Goal: Information Seeking & Learning: Learn about a topic

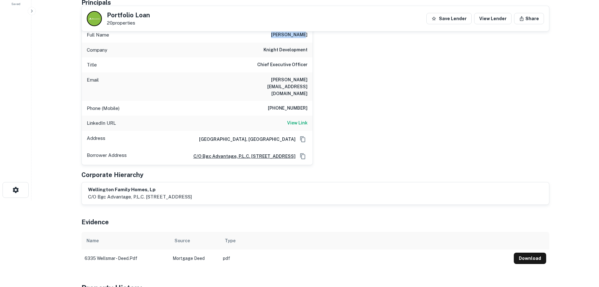
scroll to position [63, 0]
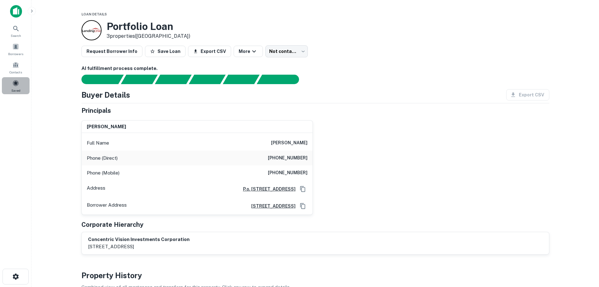
click at [19, 86] on span at bounding box center [15, 83] width 7 height 7
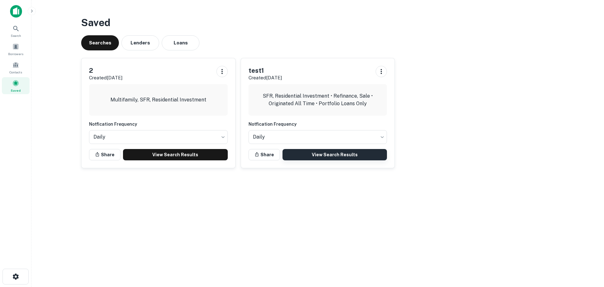
click at [301, 159] on link "View Search Results" at bounding box center [335, 154] width 105 height 11
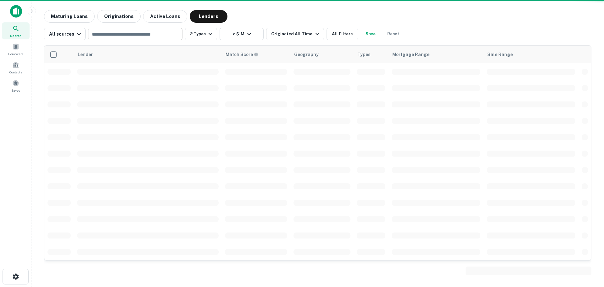
click at [114, 34] on input "text" at bounding box center [135, 34] width 90 height 9
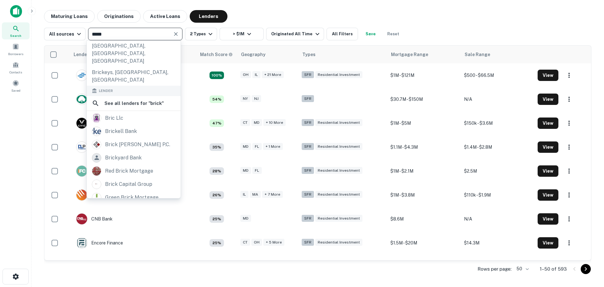
scroll to position [127, 0]
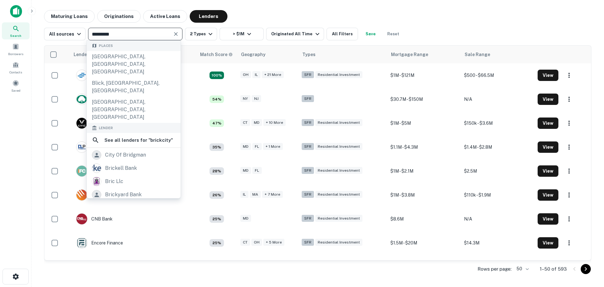
click at [101, 35] on input "*********" at bounding box center [130, 34] width 80 height 9
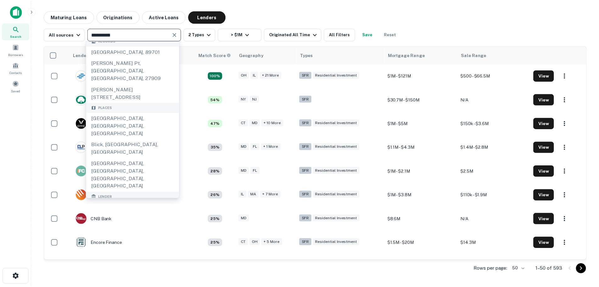
scroll to position [0, 0]
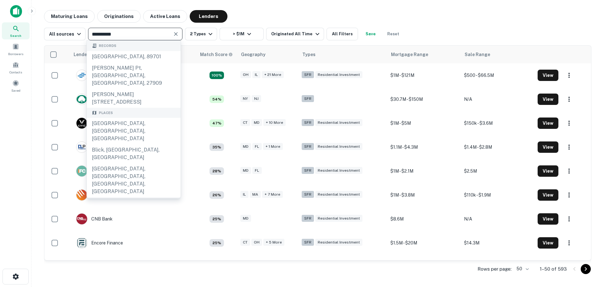
type input "**********"
click at [13, 29] on icon at bounding box center [16, 29] width 8 height 8
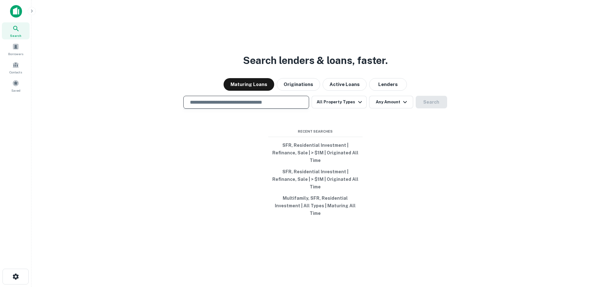
click at [224, 106] on input "text" at bounding box center [246, 101] width 120 height 7
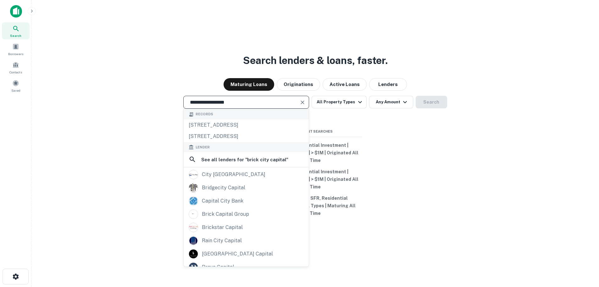
type input "**********"
click at [237, 106] on input "**********" at bounding box center [241, 101] width 111 height 7
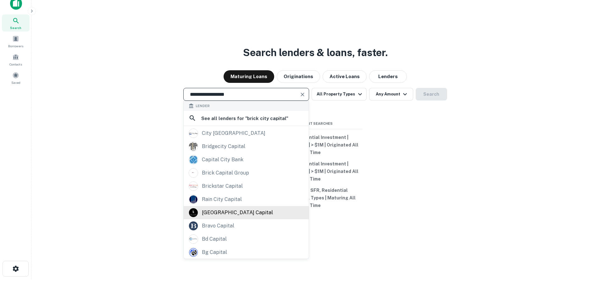
scroll to position [10, 0]
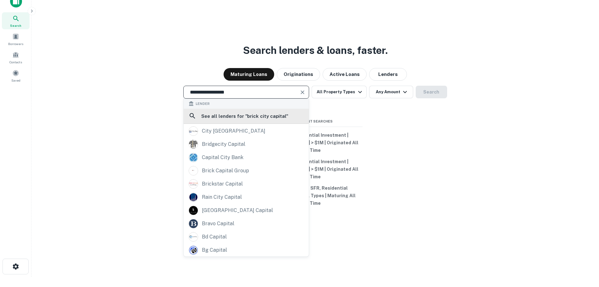
click at [226, 120] on h6 "See all lenders for " brick city capital "" at bounding box center [244, 116] width 87 height 8
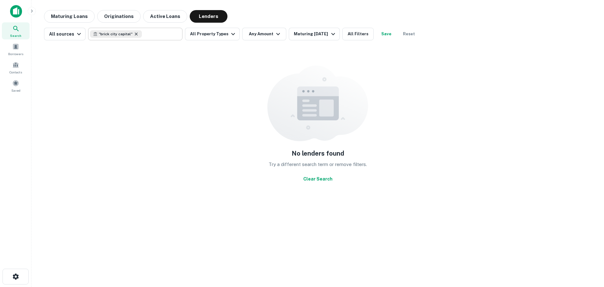
click at [135, 35] on icon at bounding box center [136, 33] width 5 height 5
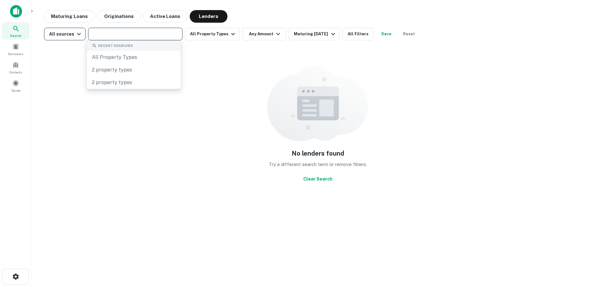
click at [71, 35] on div "All sources" at bounding box center [66, 34] width 34 height 8
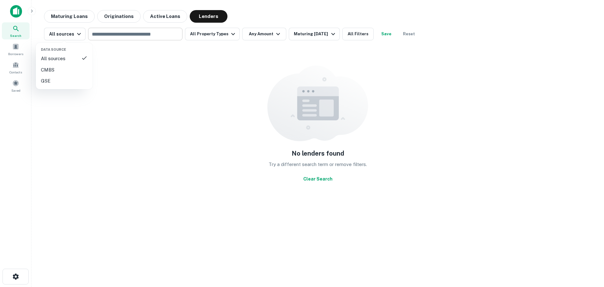
click at [111, 33] on div at bounding box center [302, 143] width 604 height 287
click at [113, 36] on input "text" at bounding box center [135, 34] width 90 height 9
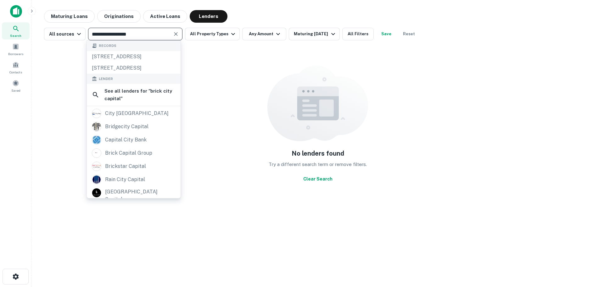
click at [111, 38] on input "**********" at bounding box center [130, 34] width 80 height 9
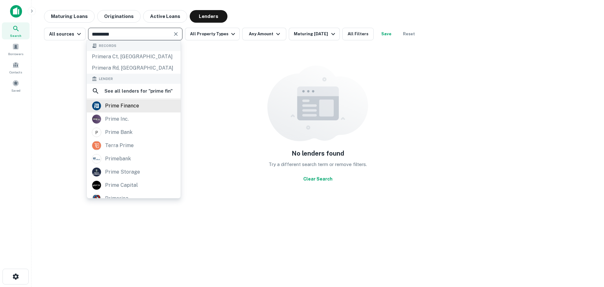
type input "*********"
click at [101, 108] on div at bounding box center [96, 105] width 9 height 9
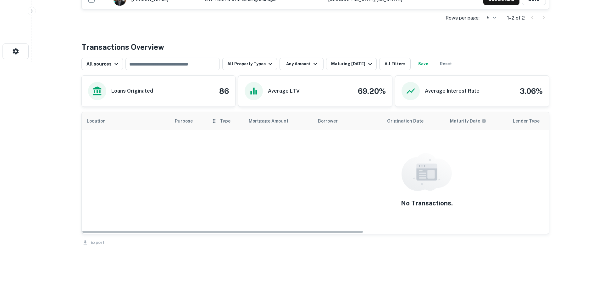
scroll to position [246, 0]
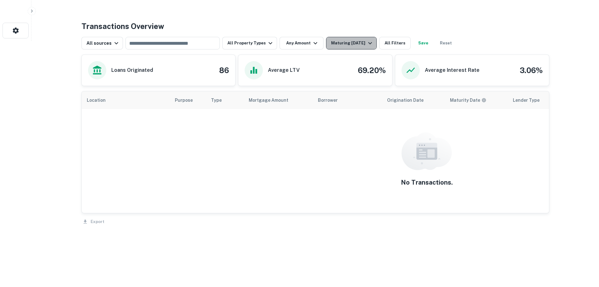
click at [331, 42] on div "Maturing [DATE]" at bounding box center [352, 43] width 43 height 8
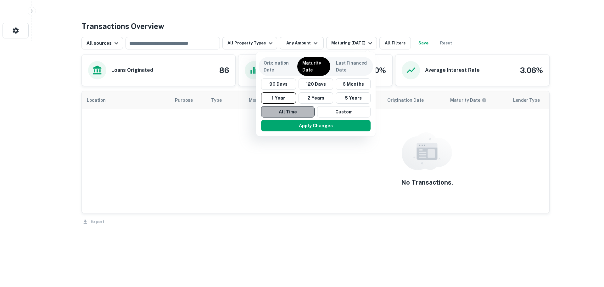
click at [293, 112] on button "All Time" at bounding box center [287, 111] width 53 height 11
click at [291, 125] on button "Apply Changes" at bounding box center [316, 125] width 110 height 11
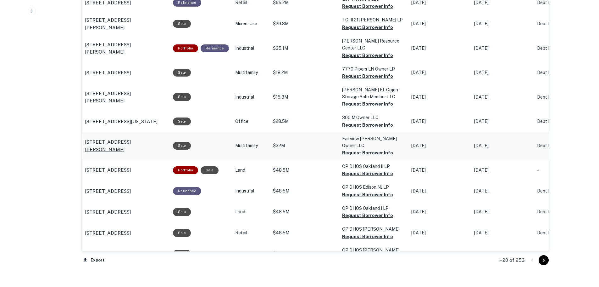
scroll to position [560, 0]
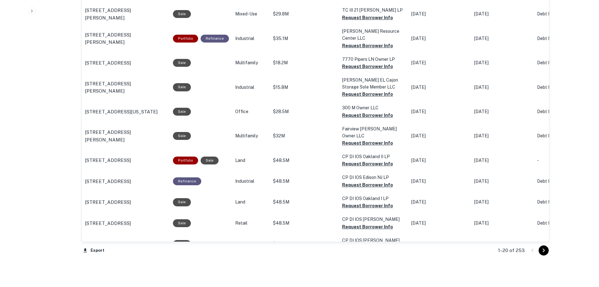
click at [547, 251] on icon "Go to next page" at bounding box center [544, 250] width 8 height 8
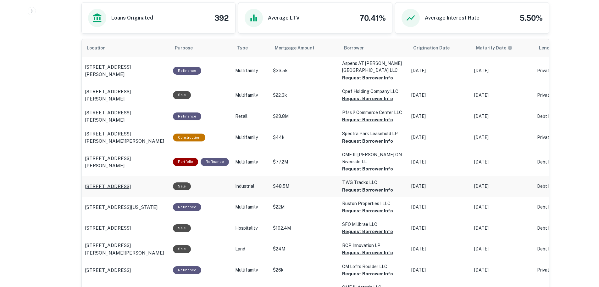
scroll to position [246, 0]
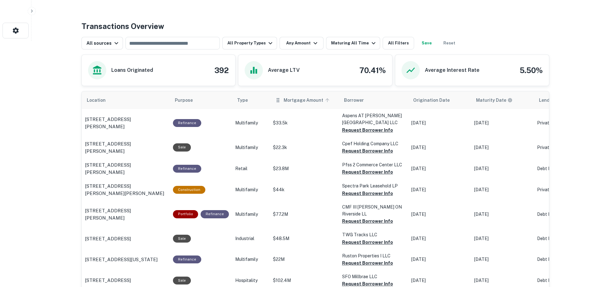
click at [325, 101] on icon "scrollable content" at bounding box center [328, 100] width 6 height 6
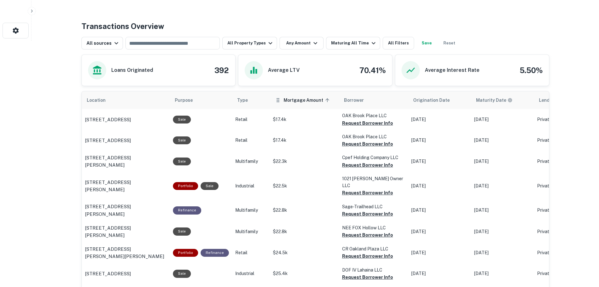
click at [325, 101] on icon "scrollable content" at bounding box center [328, 100] width 6 height 6
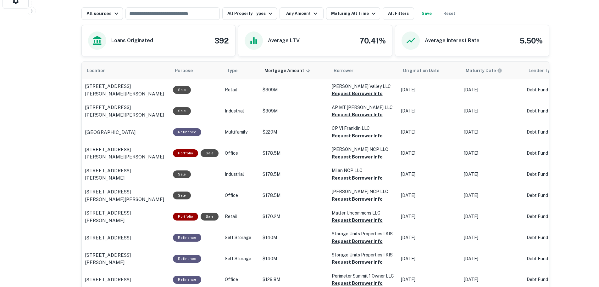
scroll to position [214, 0]
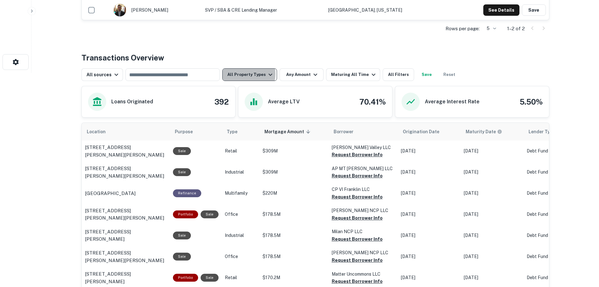
click at [241, 74] on button "All Property Types" at bounding box center [249, 74] width 55 height 13
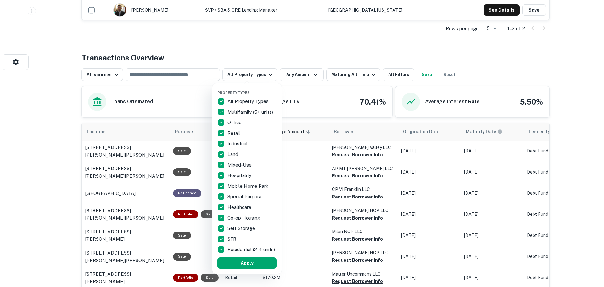
click at [248, 101] on p "All Property Types" at bounding box center [249, 102] width 42 height 8
click at [245, 111] on p "Multifamily (5+ units)" at bounding box center [251, 112] width 47 height 8
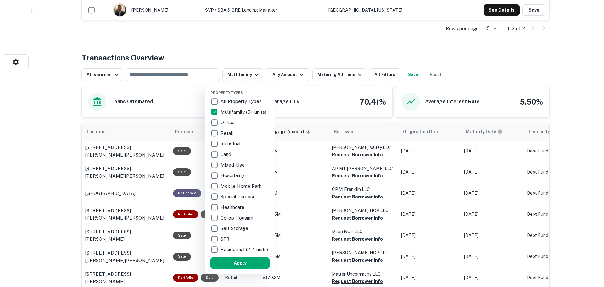
click at [230, 237] on p "SFR" at bounding box center [226, 239] width 10 height 8
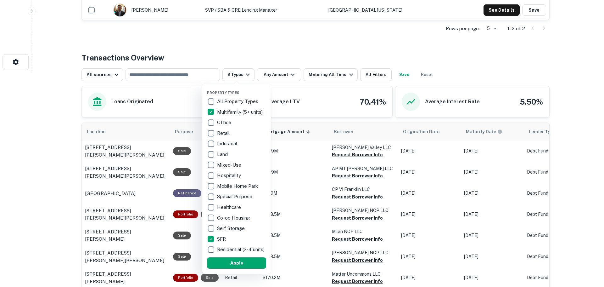
click at [228, 249] on p "Residential (2-4 units)" at bounding box center [241, 249] width 49 height 8
click at [226, 267] on button "Apply" at bounding box center [236, 262] width 59 height 11
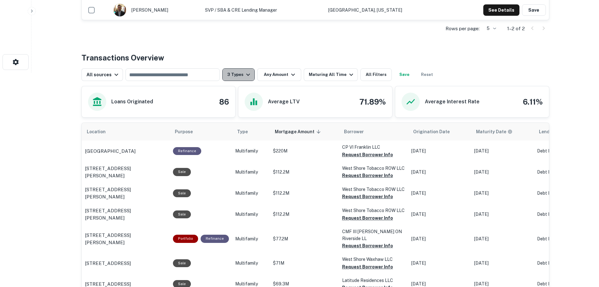
click at [236, 72] on button "3 Types" at bounding box center [238, 74] width 32 height 13
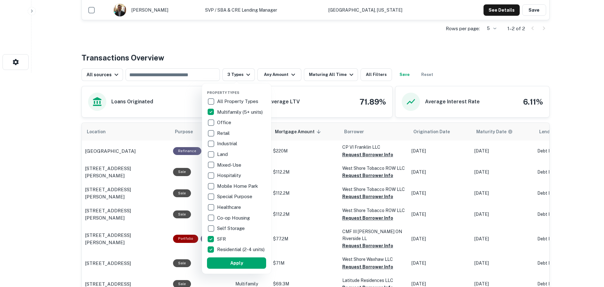
click at [238, 110] on p "Multifamily (5+ units)" at bounding box center [240, 112] width 47 height 8
click at [235, 264] on button "Apply" at bounding box center [236, 262] width 59 height 11
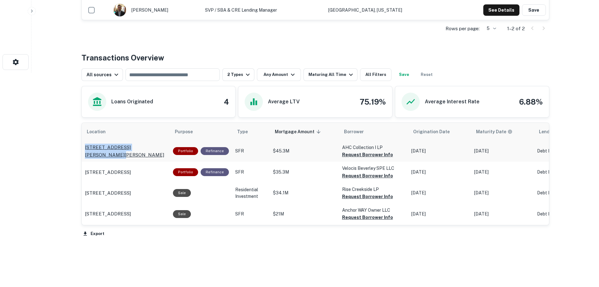
drag, startPoint x: 83, startPoint y: 151, endPoint x: 155, endPoint y: 153, distance: 72.1
click at [155, 153] on td "4419 Cabell Dr Dallas, TX75204" at bounding box center [126, 150] width 88 height 21
copy p "4419 Cabell Dr Dallas, TX75204"
click at [379, 156] on button "Request Borrower Info" at bounding box center [367, 155] width 51 height 8
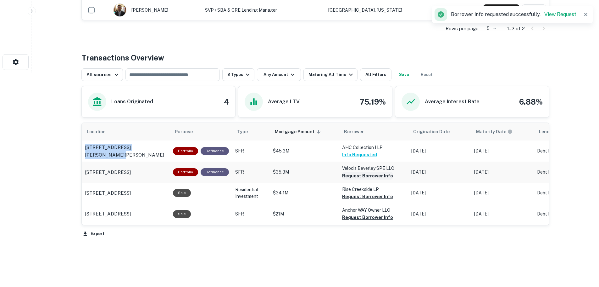
click at [357, 175] on button "Request Borrower Info" at bounding box center [367, 176] width 51 height 8
click at [351, 196] on button "Request Borrower Info" at bounding box center [367, 197] width 51 height 8
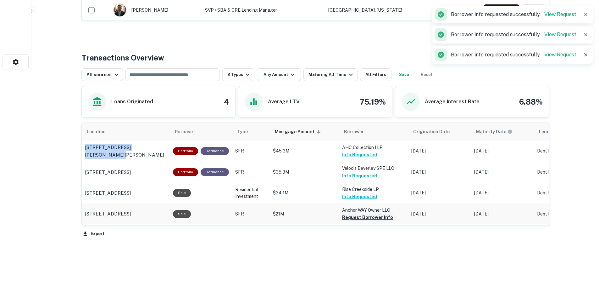
click at [351, 220] on button "Request Borrower Info" at bounding box center [367, 217] width 51 height 8
click at [239, 81] on button "2 Types" at bounding box center [238, 74] width 32 height 13
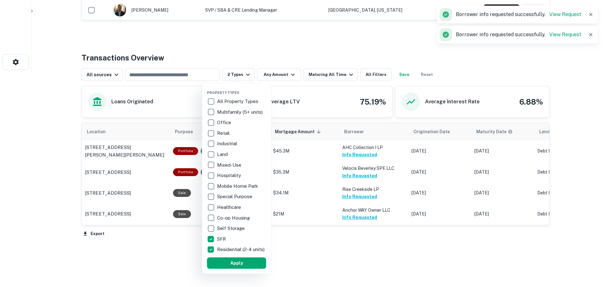
click at [225, 238] on p "SFR" at bounding box center [222, 239] width 10 height 8
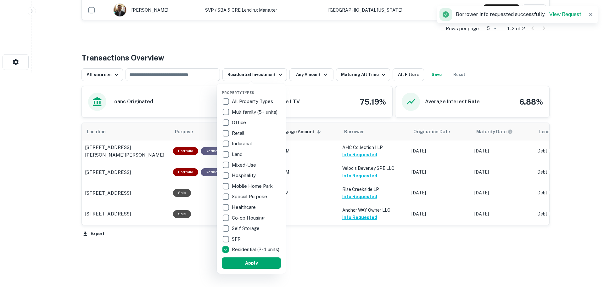
click at [239, 253] on p "Residential (2-4 units)" at bounding box center [256, 249] width 49 height 8
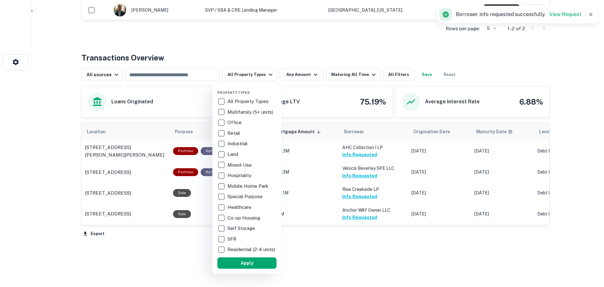
click at [245, 111] on p "Multifamily (5+ units)" at bounding box center [251, 112] width 47 height 8
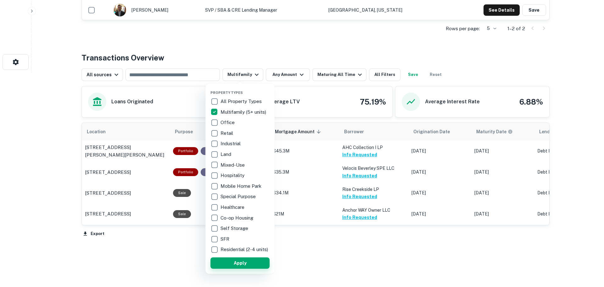
click at [247, 268] on button "Apply" at bounding box center [240, 262] width 59 height 11
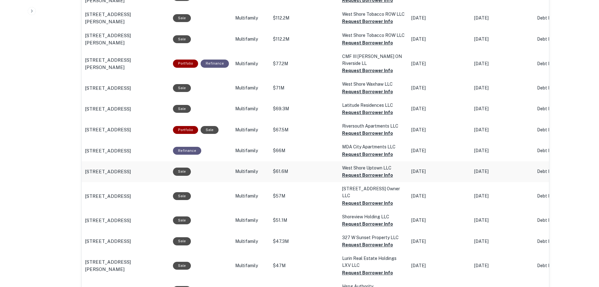
scroll to position [403, 0]
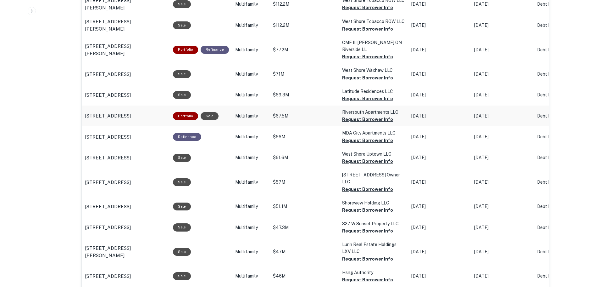
drag, startPoint x: 82, startPoint y: 111, endPoint x: 163, endPoint y: 111, distance: 80.2
click at [163, 111] on td "229 S High St Columbus, OH43215" at bounding box center [126, 115] width 88 height 21
copy p "229 S High St Columbus, OH43215"
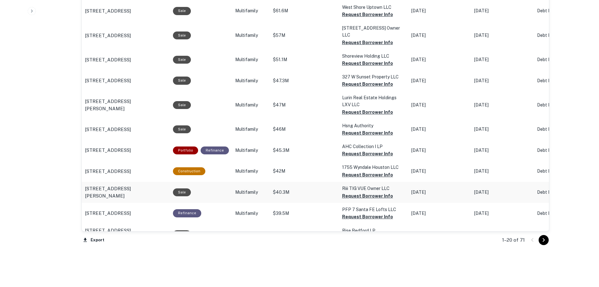
scroll to position [560, 0]
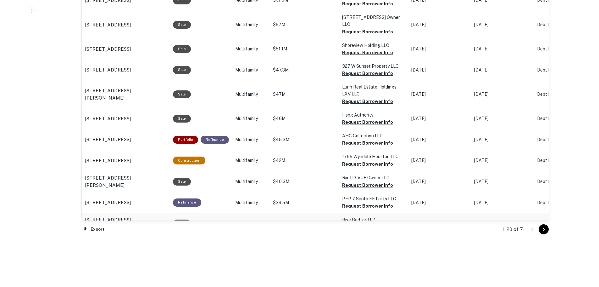
drag, startPoint x: 82, startPoint y: 208, endPoint x: 157, endPoint y: 210, distance: 75.2
click at [157, 213] on td "1500 Shady Ln Bedford, TX76021" at bounding box center [126, 223] width 88 height 21
copy p "1500 Shady Ln Bedford, TX76021"
click at [545, 231] on icon "Go to next page" at bounding box center [544, 229] width 8 height 8
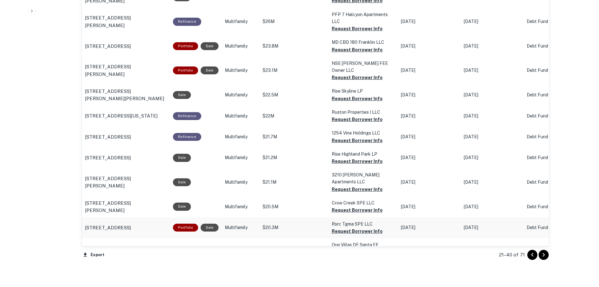
scroll to position [560, 0]
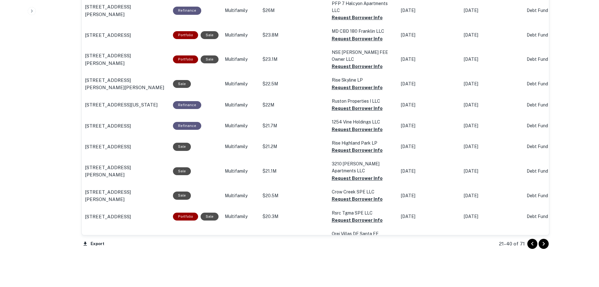
drag, startPoint x: 543, startPoint y: 245, endPoint x: 200, endPoint y: 239, distance: 343.7
click at [543, 245] on icon "Go to next page" at bounding box center [544, 244] width 2 height 4
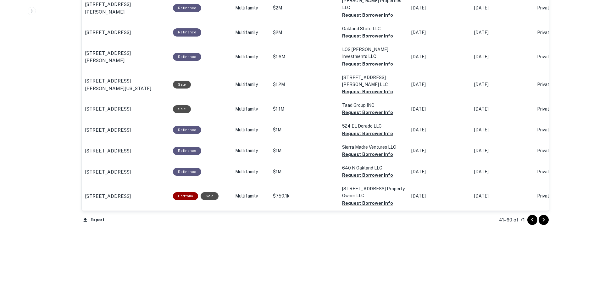
scroll to position [593, 0]
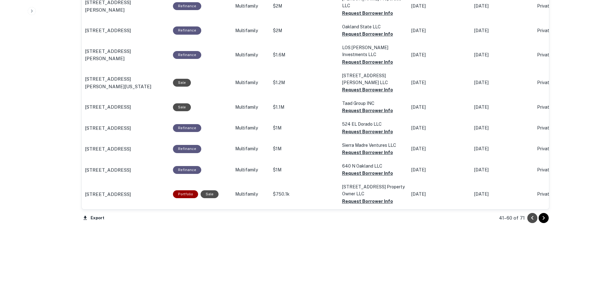
click at [531, 221] on icon "Go to previous page" at bounding box center [533, 218] width 8 height 8
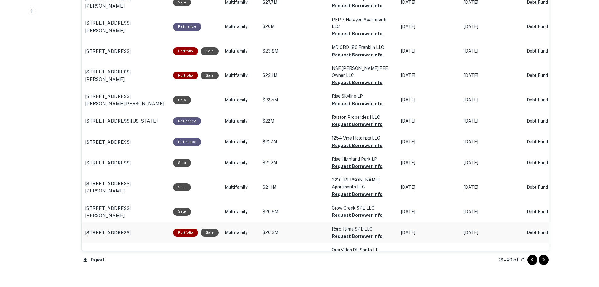
scroll to position [555, 0]
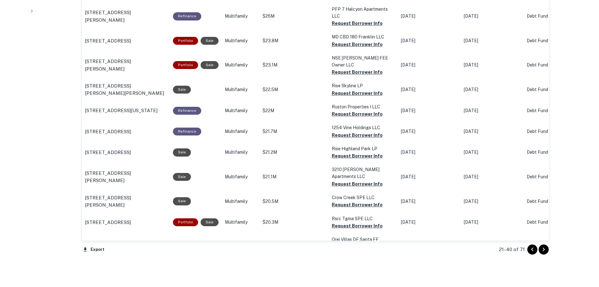
click at [535, 249] on icon "Go to previous page" at bounding box center [533, 249] width 8 height 8
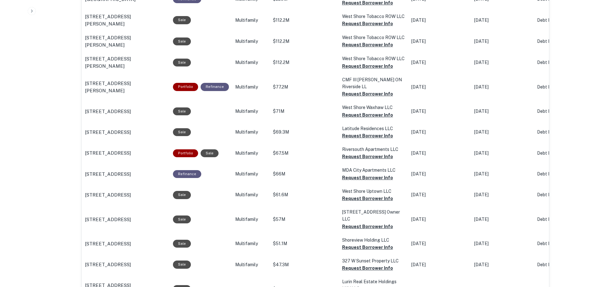
scroll to position [335, 0]
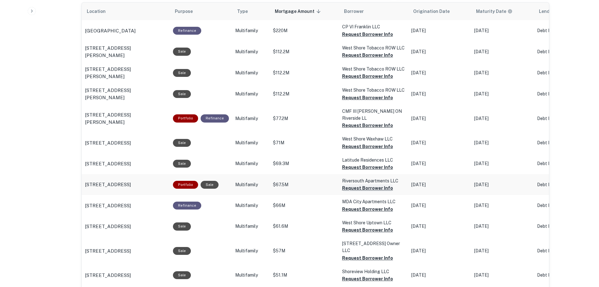
click at [359, 184] on button "Request Borrower Info" at bounding box center [367, 188] width 51 height 8
click at [349, 226] on button "Request Borrower Info" at bounding box center [367, 230] width 51 height 8
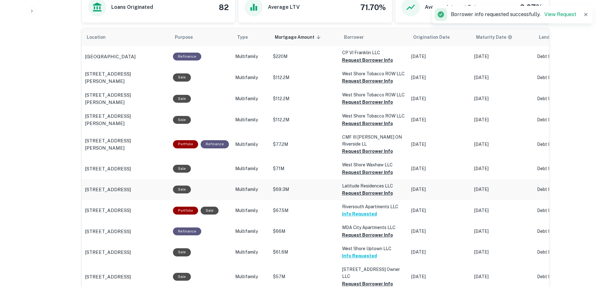
scroll to position [272, 0]
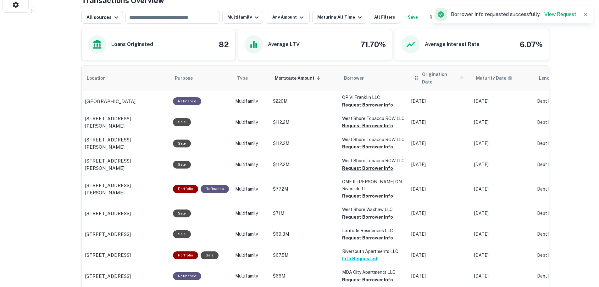
click at [459, 75] on icon "scrollable content" at bounding box center [462, 78] width 6 height 6
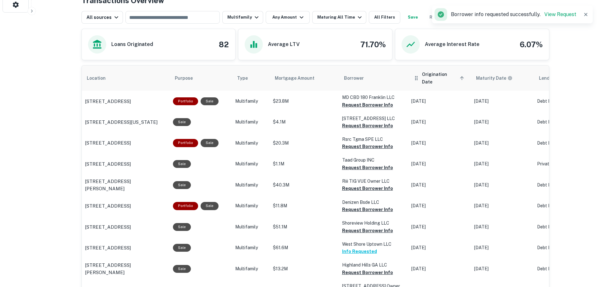
click at [447, 77] on span "Origination Date sorted ascending" at bounding box center [444, 77] width 44 height 15
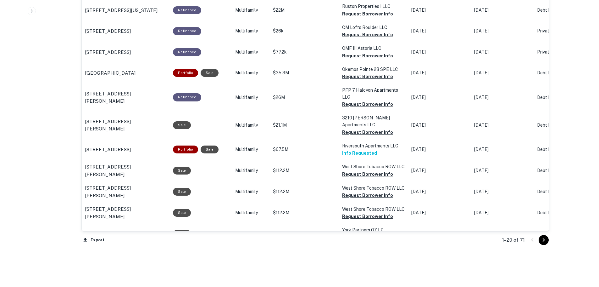
scroll to position [555, 0]
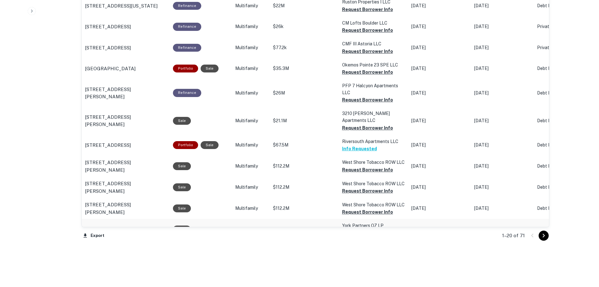
click at [342, 229] on button "Request Borrower Info" at bounding box center [367, 233] width 51 height 8
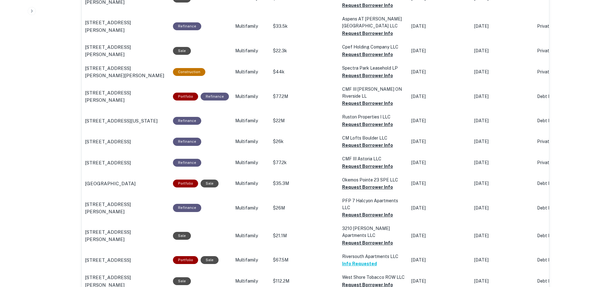
scroll to position [429, 0]
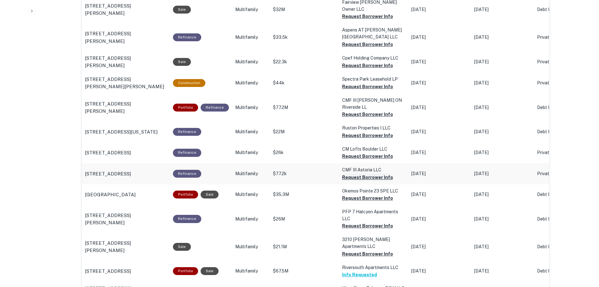
click at [351, 173] on button "Request Borrower Info" at bounding box center [367, 177] width 51 height 8
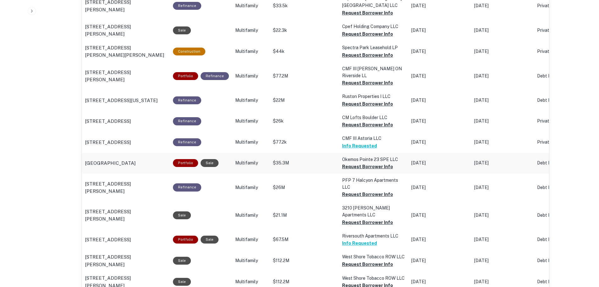
scroll to position [572, 0]
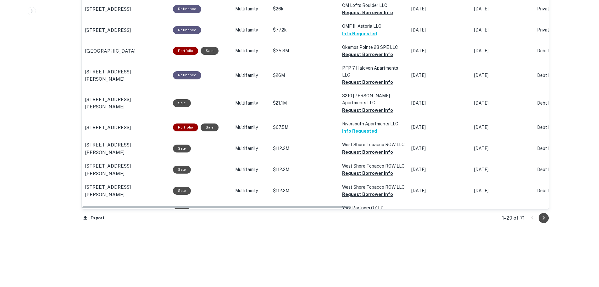
click at [543, 219] on icon "Go to next page" at bounding box center [544, 218] width 2 height 4
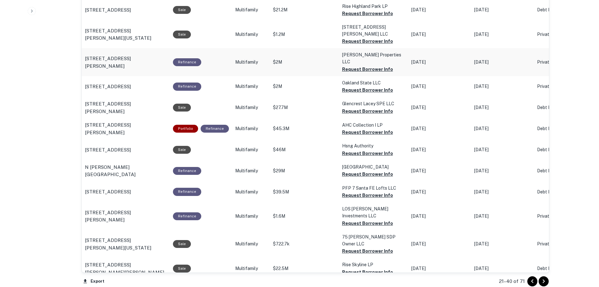
scroll to position [541, 0]
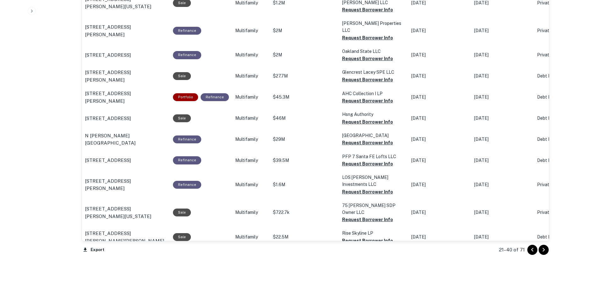
click at [547, 250] on icon "Go to next page" at bounding box center [544, 250] width 8 height 8
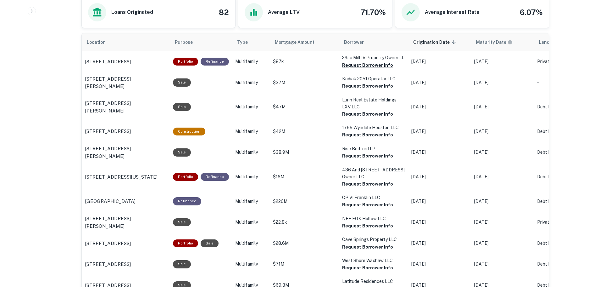
scroll to position [289, 0]
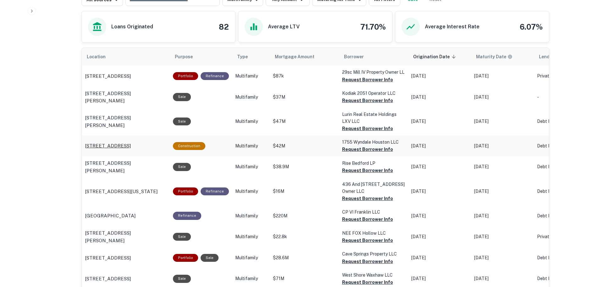
drag, startPoint x: 83, startPoint y: 152, endPoint x: 164, endPoint y: 152, distance: 80.9
click at [164, 152] on td "1755 Wyndale St Houston, TX77030" at bounding box center [126, 145] width 88 height 21
copy p "1755 Wyndale St Houston, TX77030"
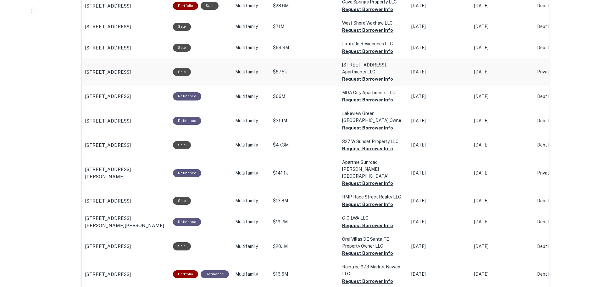
scroll to position [572, 0]
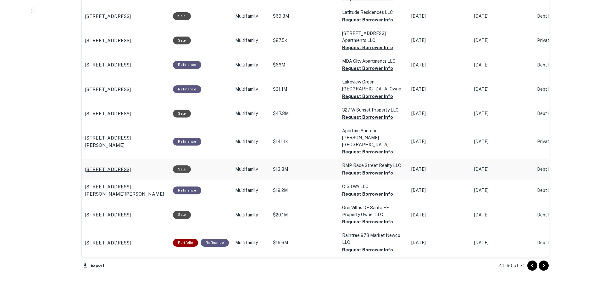
drag, startPoint x: 83, startPoint y: 170, endPoint x: 159, endPoint y: 169, distance: 75.5
click at [159, 169] on td "1295 Race St Denver, CO80206" at bounding box center [126, 169] width 88 height 21
copy p "1295 Race St Denver, CO80206"
drag, startPoint x: 543, startPoint y: 267, endPoint x: 516, endPoint y: 266, distance: 26.4
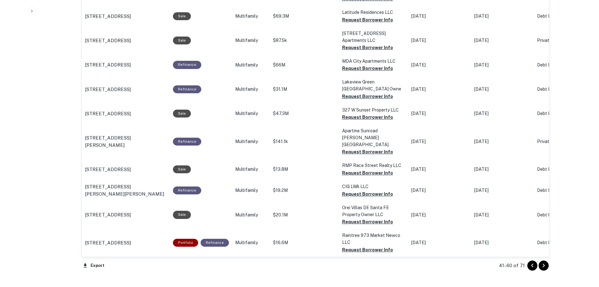
click at [543, 267] on icon "Go to next page" at bounding box center [544, 265] width 8 height 8
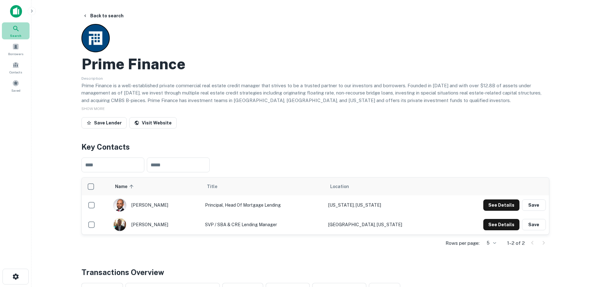
click at [18, 28] on icon at bounding box center [16, 29] width 8 height 8
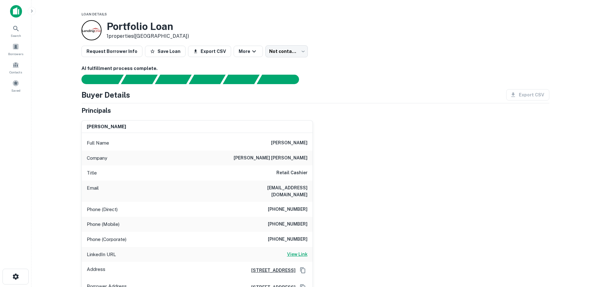
click at [297, 250] on h6 "View Link" at bounding box center [297, 253] width 20 height 7
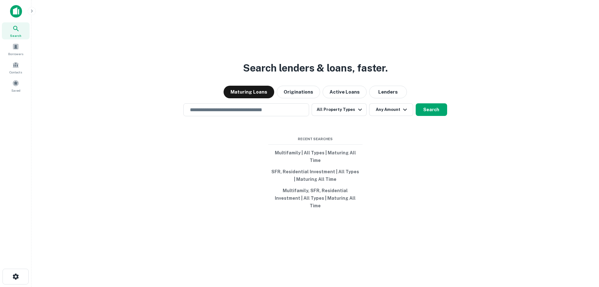
click at [241, 113] on div "​" at bounding box center [246, 109] width 126 height 13
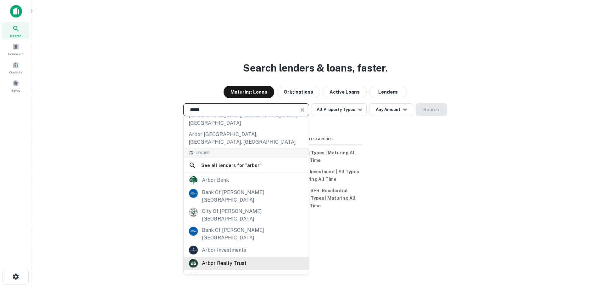
scroll to position [89, 0]
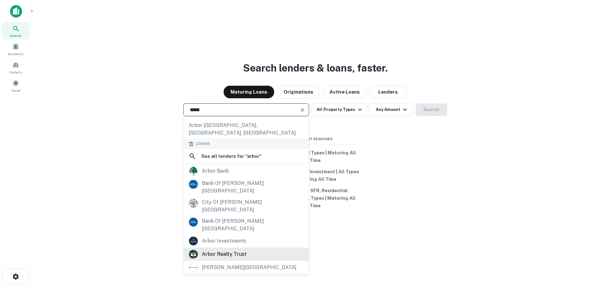
type input "*****"
click at [242, 249] on div "arbor realty trust" at bounding box center [224, 253] width 45 height 9
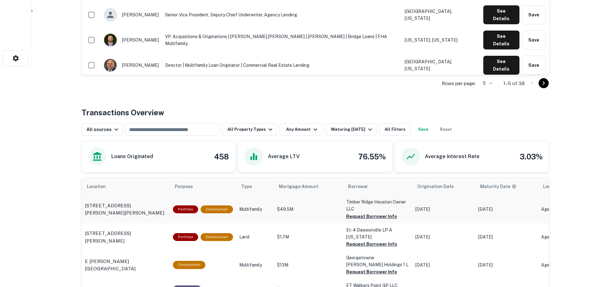
scroll to position [220, 0]
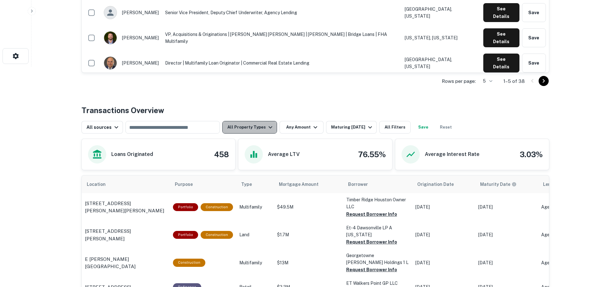
click at [254, 132] on button "All Property Types" at bounding box center [249, 127] width 55 height 13
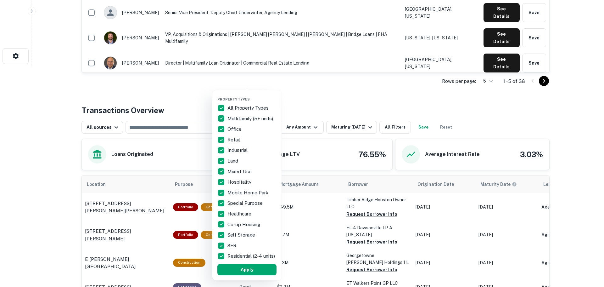
click at [235, 108] on p "All Property Types" at bounding box center [249, 108] width 42 height 8
click at [233, 252] on p "Residential (2-4 units)" at bounding box center [252, 256] width 49 height 8
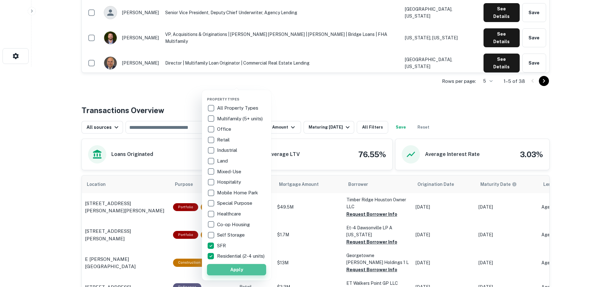
click at [238, 272] on button "Apply" at bounding box center [236, 269] width 59 height 11
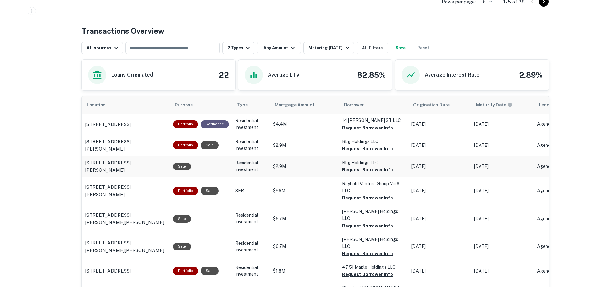
scroll to position [315, 0]
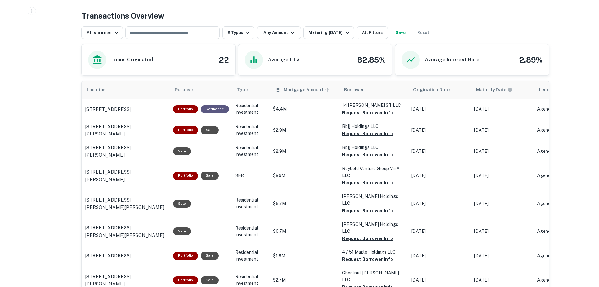
click at [325, 92] on icon "scrollable content" at bounding box center [328, 90] width 6 height 6
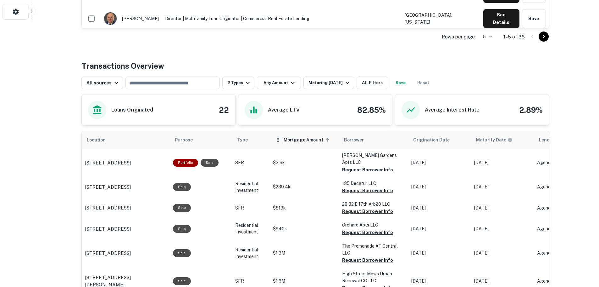
scroll to position [315, 0]
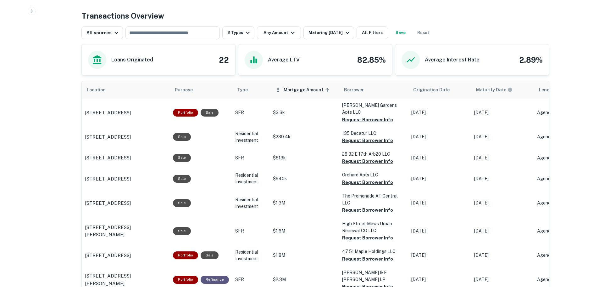
click at [325, 89] on icon "scrollable content" at bounding box center [328, 90] width 6 height 6
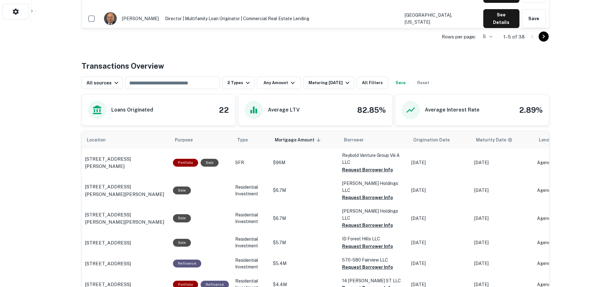
scroll to position [315, 0]
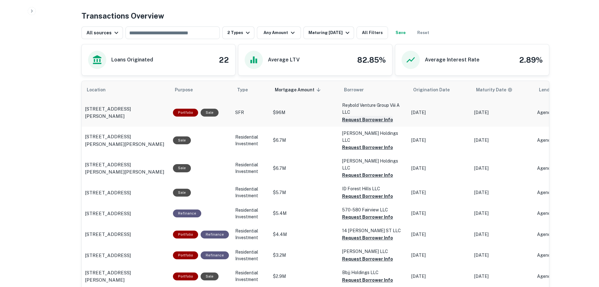
click at [372, 122] on button "Request Borrower Info" at bounding box center [367, 120] width 51 height 8
click at [360, 143] on button "Request Borrower Info" at bounding box center [367, 147] width 51 height 8
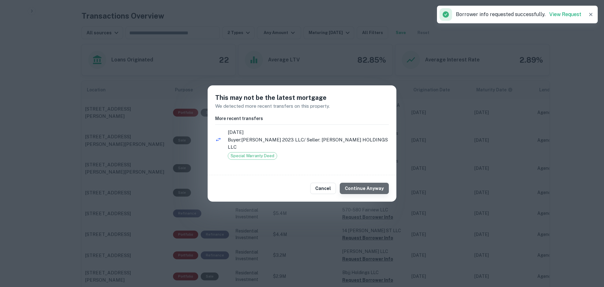
click at [366, 183] on button "Continue Anyway" at bounding box center [364, 188] width 49 height 11
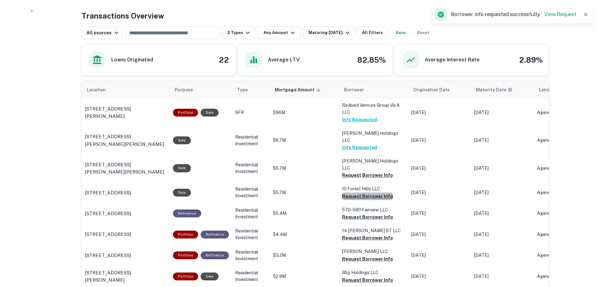
click at [366, 192] on button "Request Borrower Info" at bounding box center [367, 196] width 51 height 8
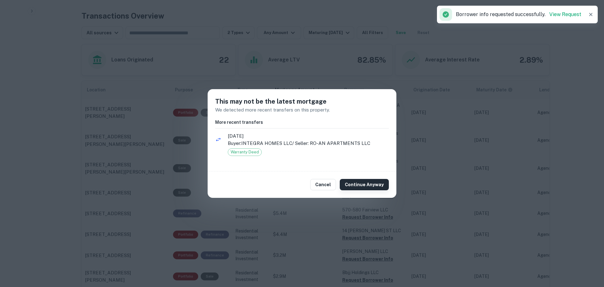
click at [356, 179] on button "Continue Anyway" at bounding box center [364, 184] width 49 height 11
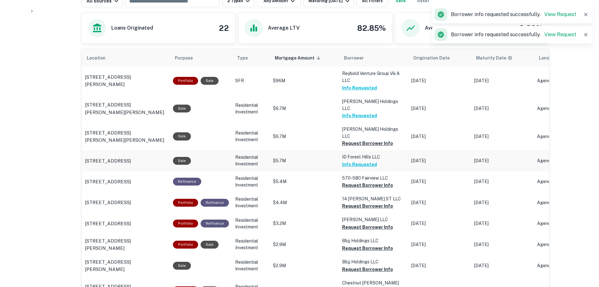
scroll to position [409, 0]
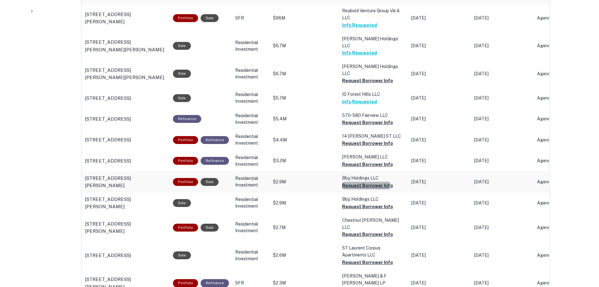
click at [342, 182] on button "Request Borrower Info" at bounding box center [367, 186] width 51 height 8
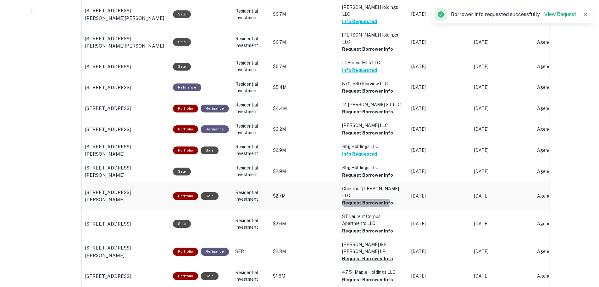
click at [350, 199] on button "Request Borrower Info" at bounding box center [367, 203] width 51 height 8
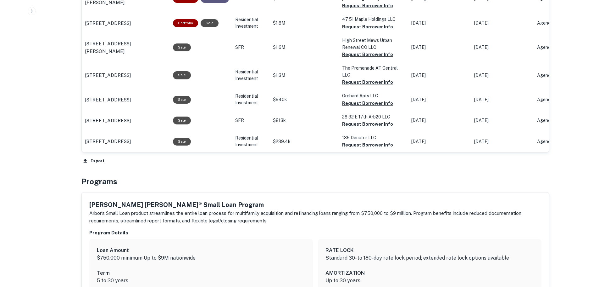
scroll to position [692, 0]
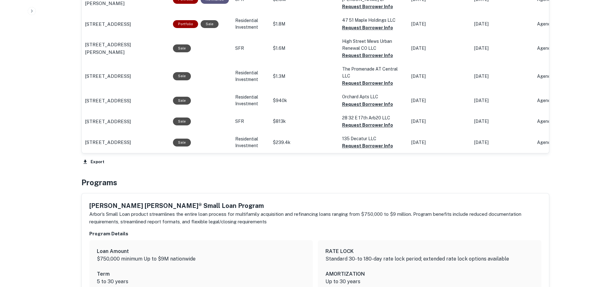
click at [358, 170] on button "Request Borrower Info" at bounding box center [367, 174] width 51 height 8
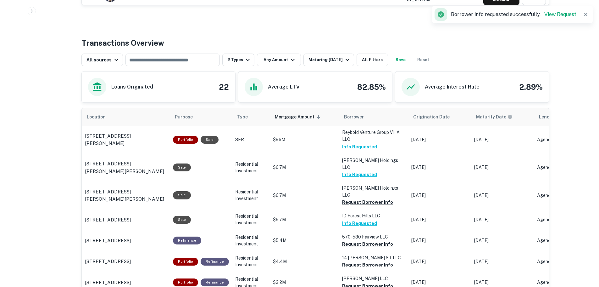
scroll to position [287, 0]
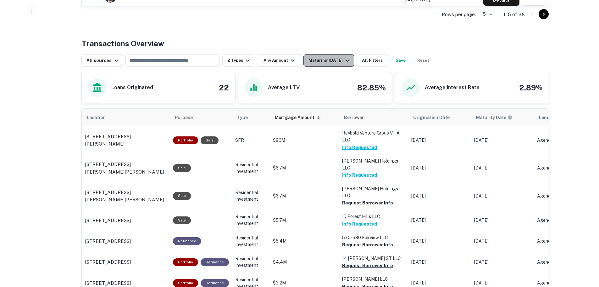
click at [338, 60] on div "Maturing [DATE]" at bounding box center [330, 61] width 43 height 8
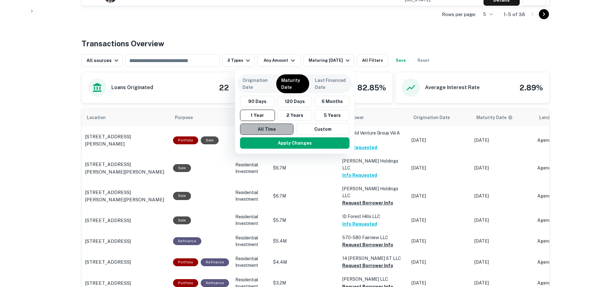
click at [271, 127] on button "All Time" at bounding box center [266, 128] width 53 height 11
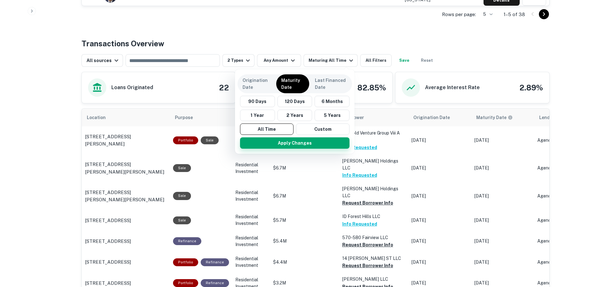
click at [278, 145] on button "Apply Changes" at bounding box center [295, 142] width 110 height 11
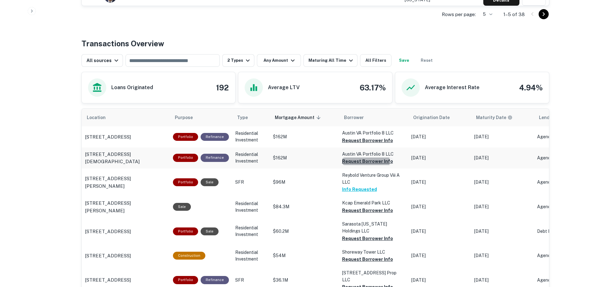
click at [355, 162] on button "Request Borrower Info" at bounding box center [367, 161] width 51 height 8
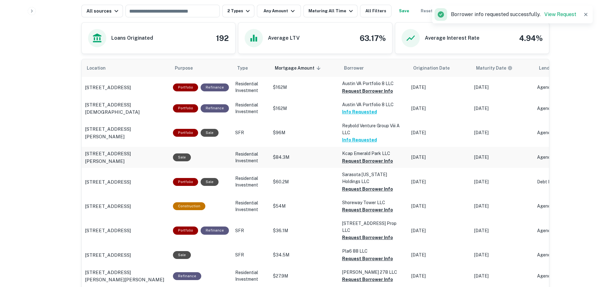
scroll to position [350, 0]
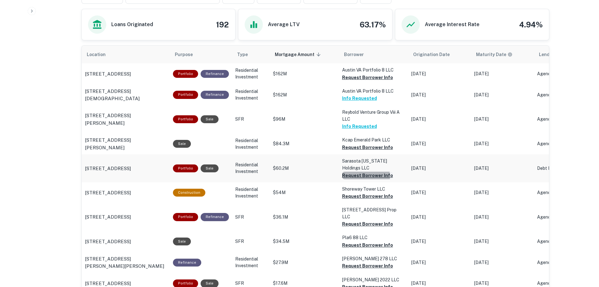
click at [344, 177] on button "Request Borrower Info" at bounding box center [367, 175] width 51 height 8
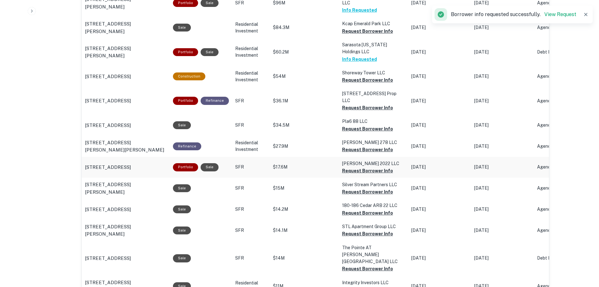
scroll to position [476, 0]
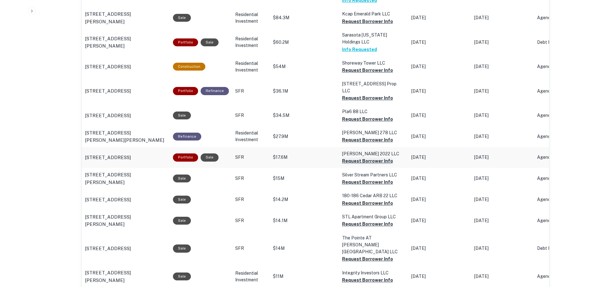
click at [348, 157] on button "Request Borrower Info" at bounding box center [367, 161] width 51 height 8
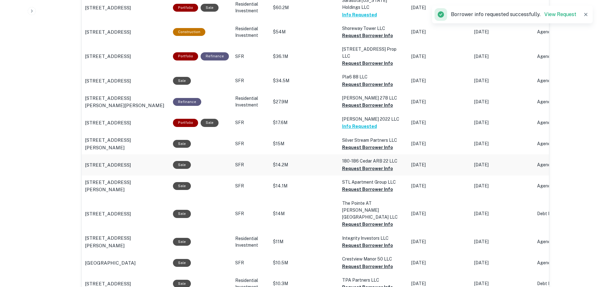
scroll to position [539, 0]
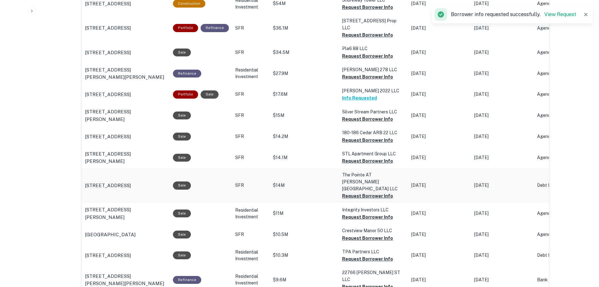
click at [350, 192] on button "Request Borrower Info" at bounding box center [367, 196] width 51 height 8
click at [351, 136] on button "Request Borrower Info" at bounding box center [367, 140] width 51 height 8
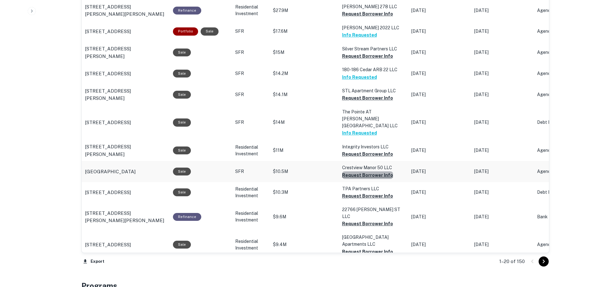
click at [368, 171] on button "Request Borrower Info" at bounding box center [367, 175] width 51 height 8
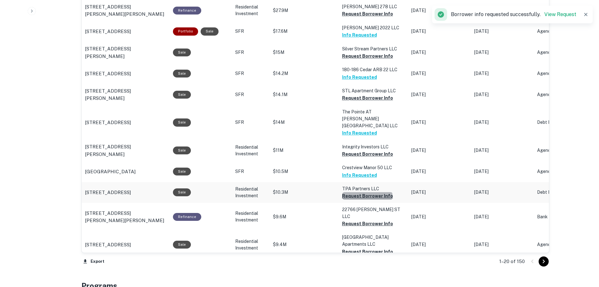
click at [364, 192] on button "Request Borrower Info" at bounding box center [367, 196] width 51 height 8
click at [369, 150] on button "Request Borrower Info" at bounding box center [367, 154] width 51 height 8
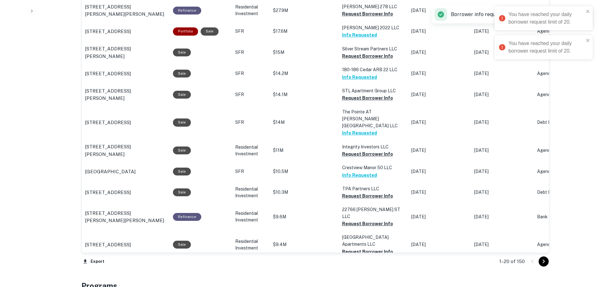
click at [401, 267] on div "Export 1–20 of 150" at bounding box center [316, 261] width 468 height 17
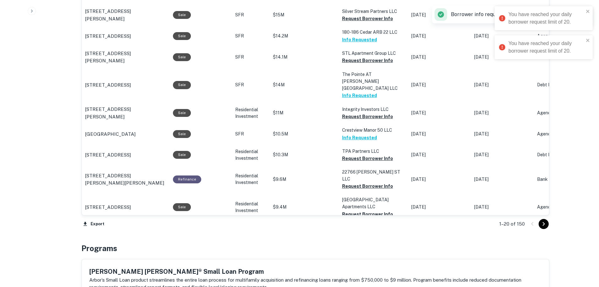
scroll to position [696, 0]
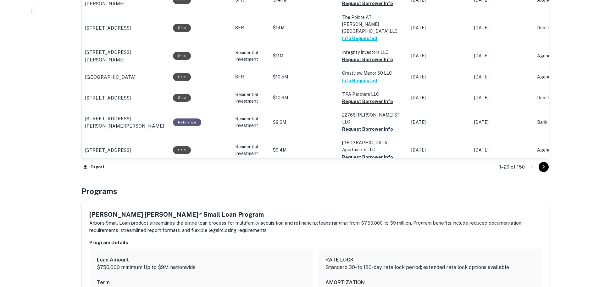
click at [338, 185] on div "Programs" at bounding box center [316, 190] width 468 height 11
